Goal: Task Accomplishment & Management: Manage account settings

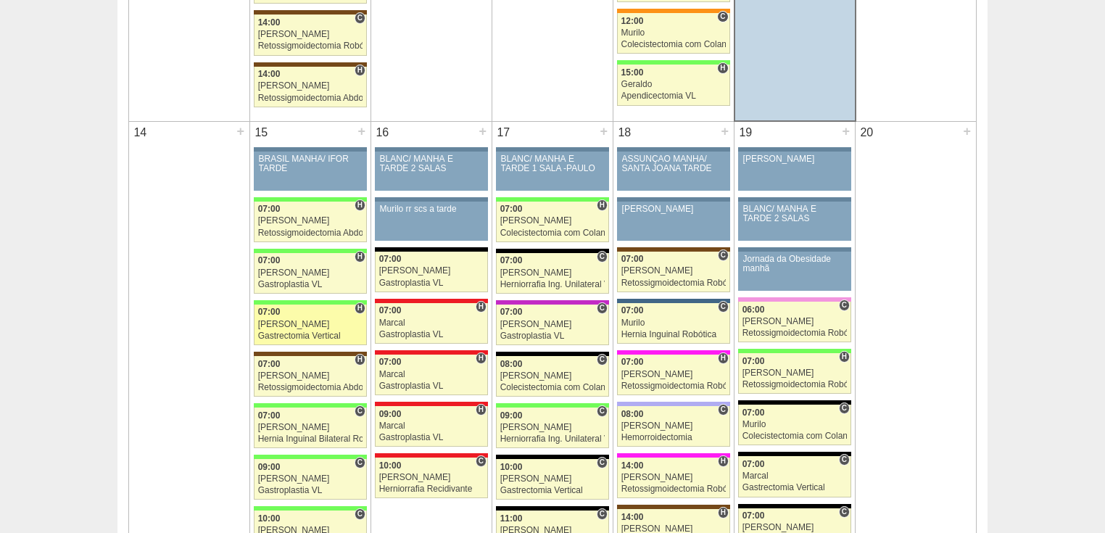
scroll to position [1567, 0]
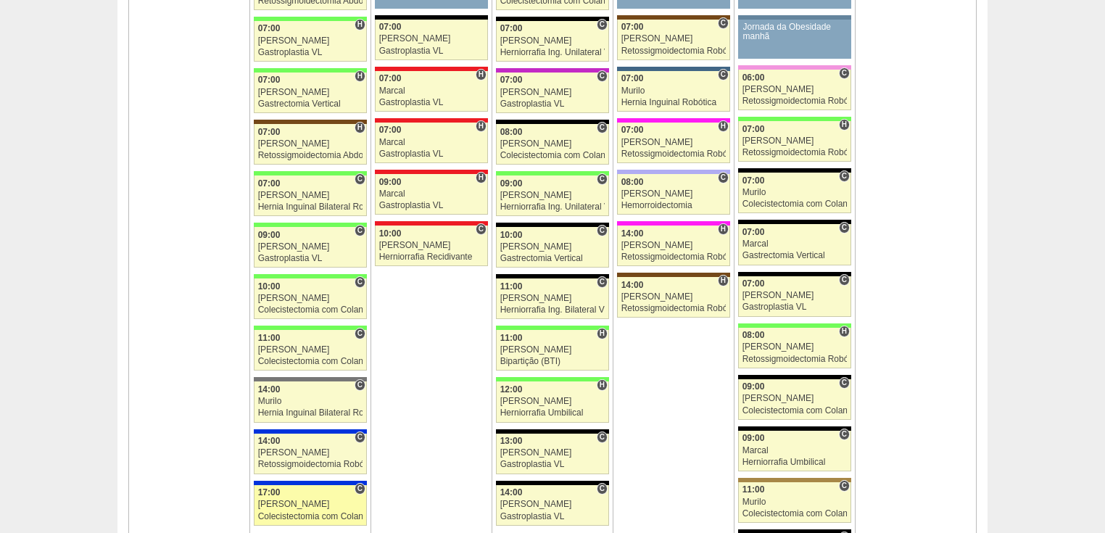
click at [286, 512] on div "Colecistectomia com Colangiografia VL" at bounding box center [310, 516] width 105 height 9
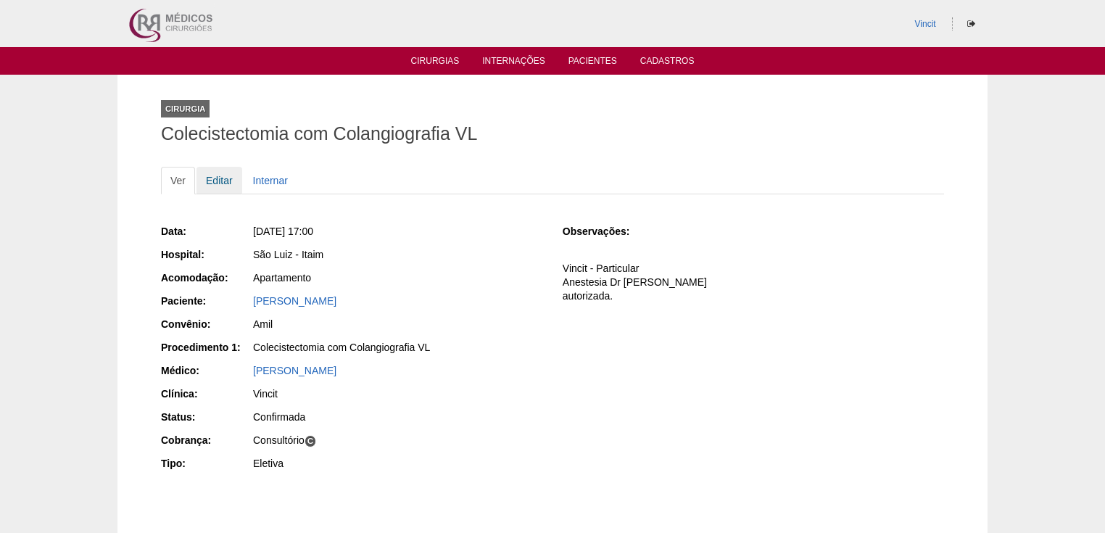
click at [215, 174] on link "Editar" at bounding box center [220, 181] width 46 height 28
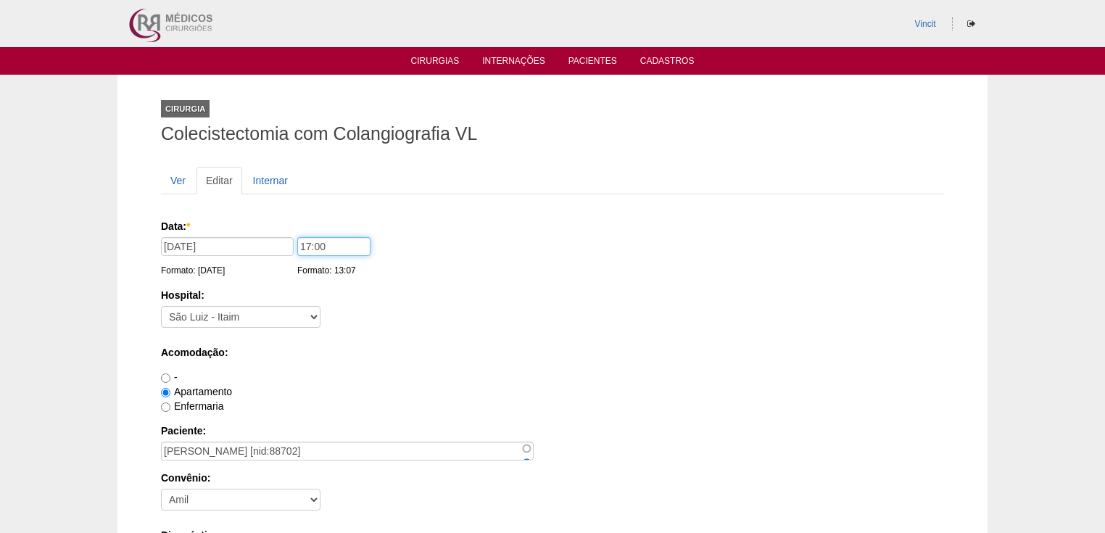
click at [338, 241] on input "17:00" at bounding box center [333, 246] width 73 height 19
click at [310, 246] on input "1330" at bounding box center [333, 246] width 73 height 19
type input "13:30"
click at [360, 313] on div "Hospital: - [GEOGRAPHIC_DATA] - [DATE] [PERSON_NAME] Alvorada América Assunção …" at bounding box center [552, 311] width 783 height 47
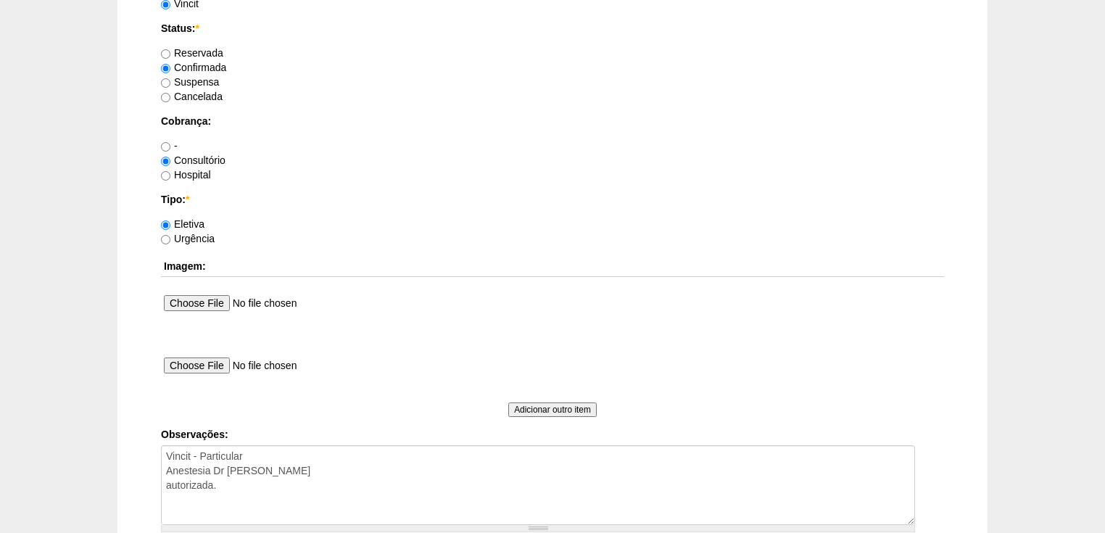
scroll to position [1219, 0]
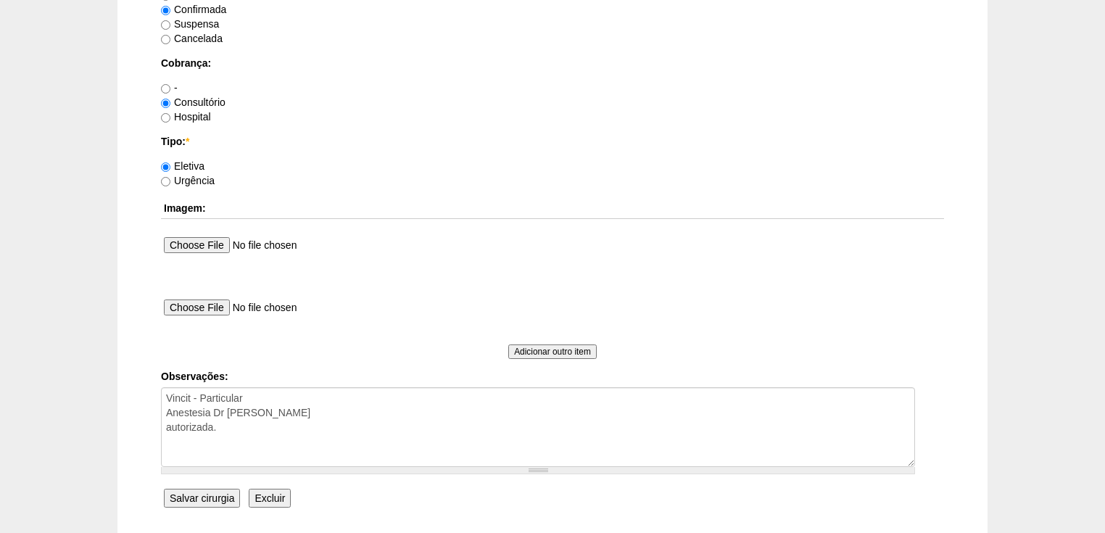
click at [210, 493] on input "Salvar cirurgia" at bounding box center [202, 498] width 76 height 19
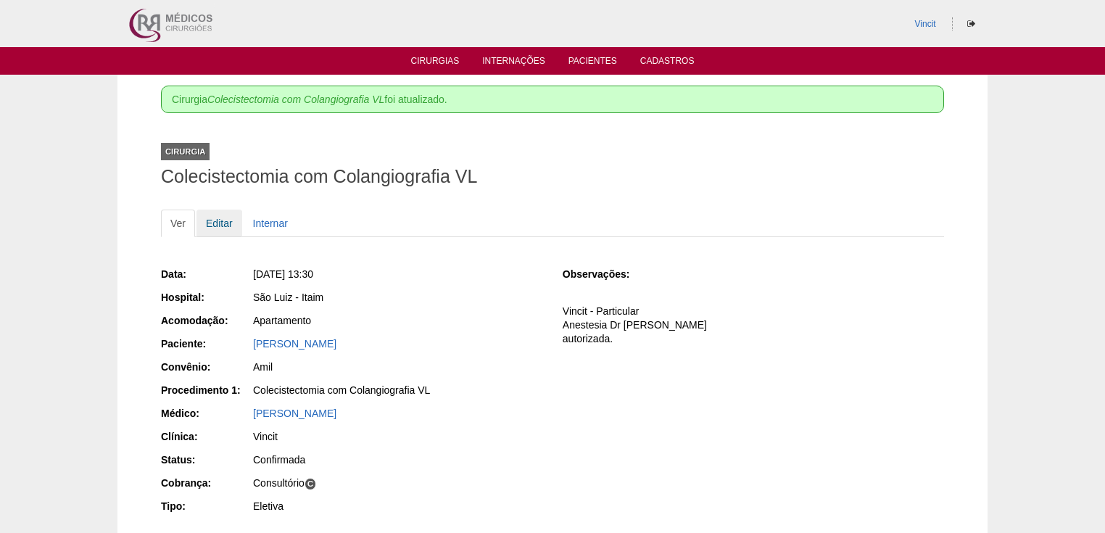
click at [223, 225] on link "Editar" at bounding box center [220, 224] width 46 height 28
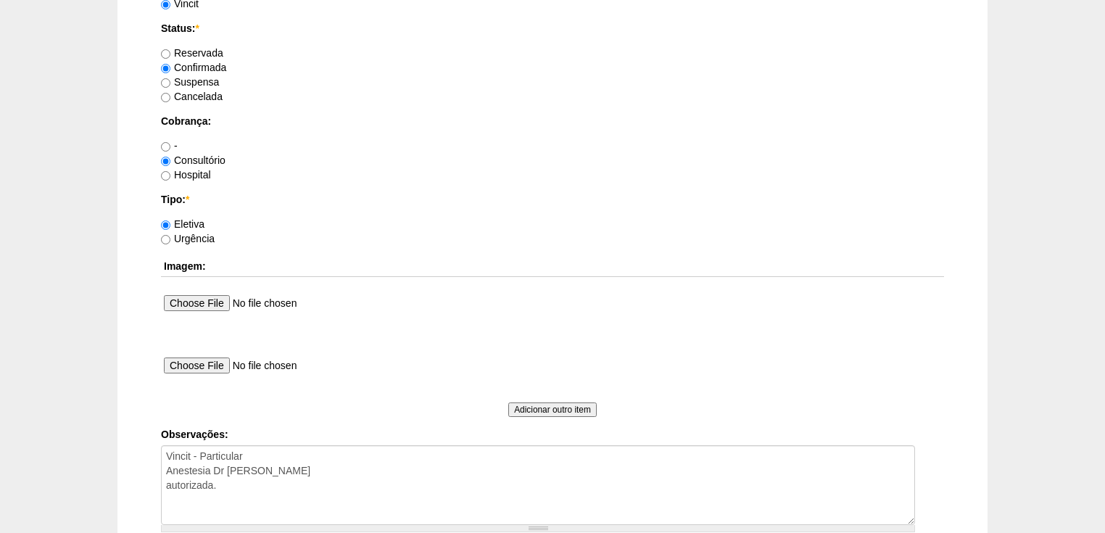
scroll to position [1333, 0]
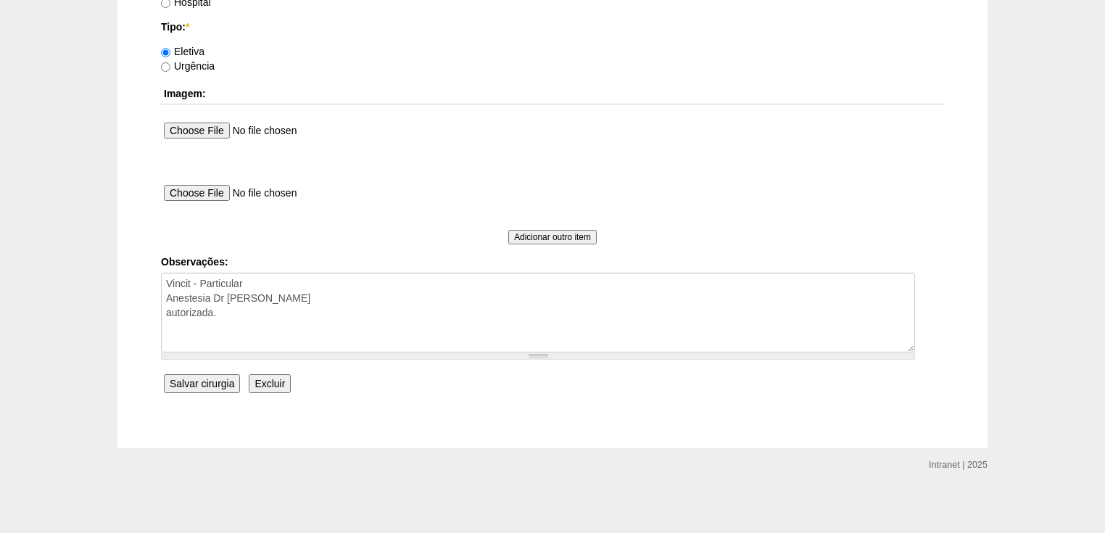
click at [191, 374] on input "Salvar cirurgia" at bounding box center [202, 383] width 76 height 19
